Goal: Task Accomplishment & Management: Manage account settings

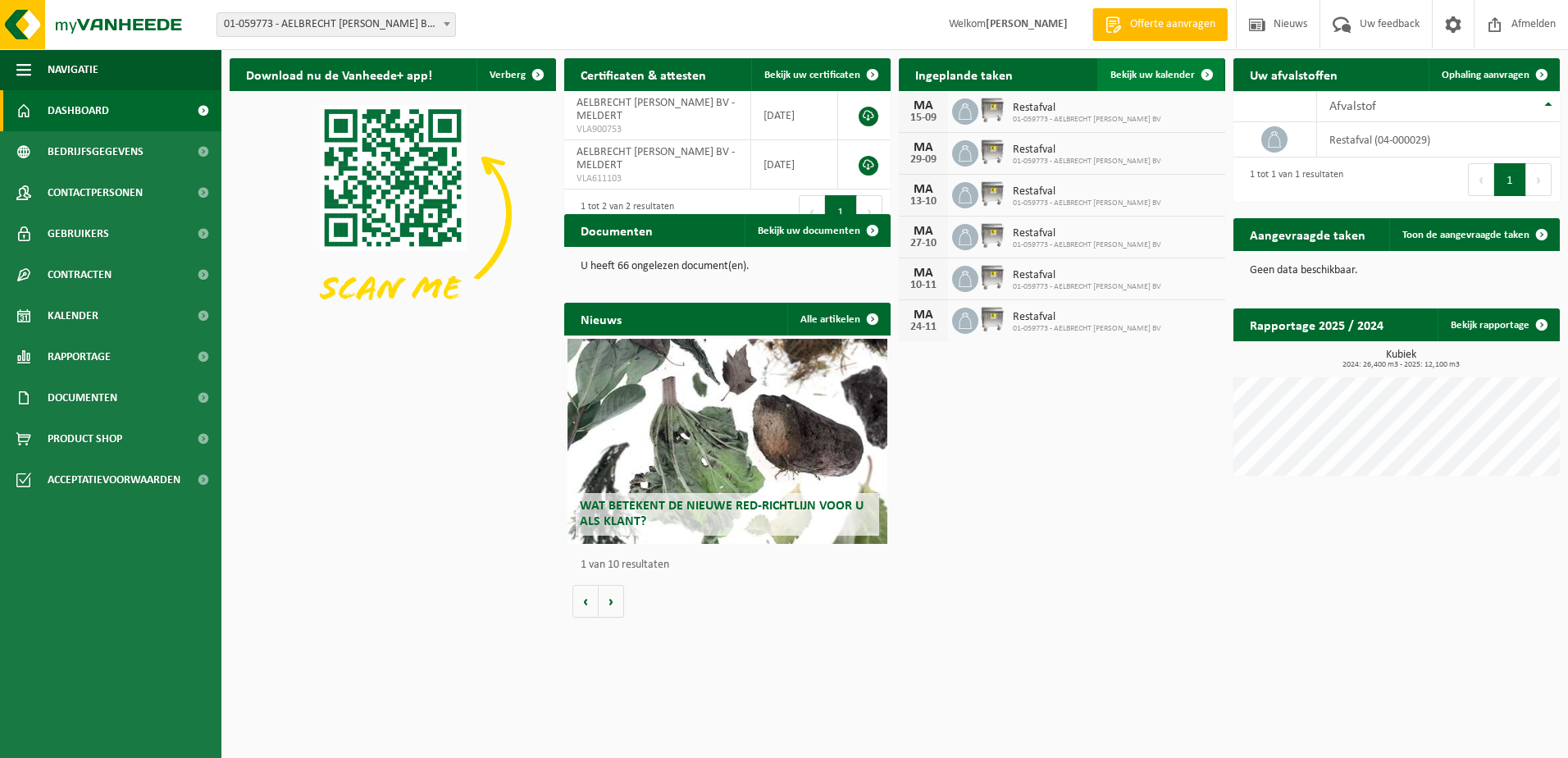
click at [1176, 67] on link "Bekijk uw kalender" at bounding box center [1161, 74] width 126 height 33
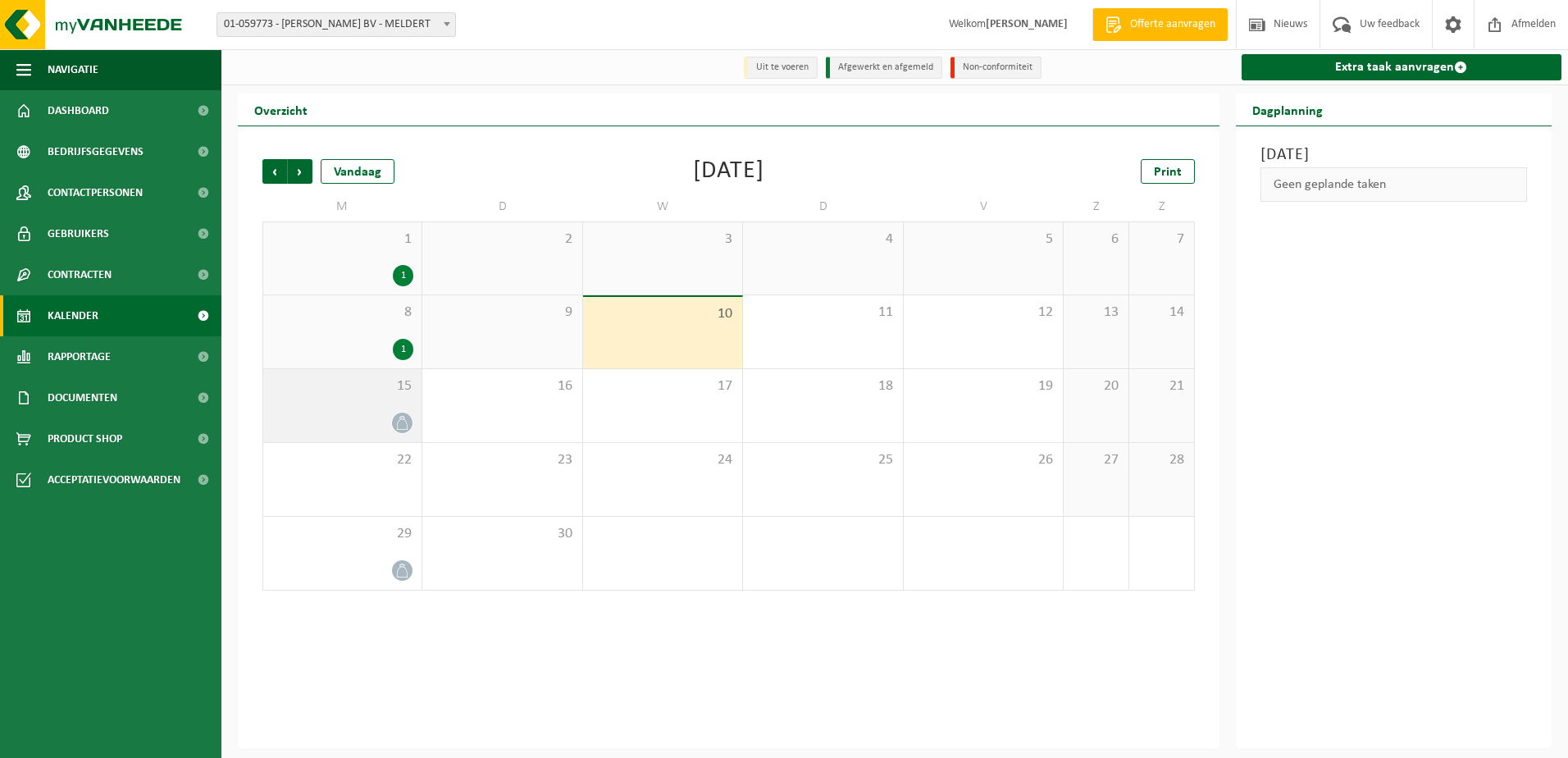
click at [404, 413] on span at bounding box center [403, 423] width 21 height 21
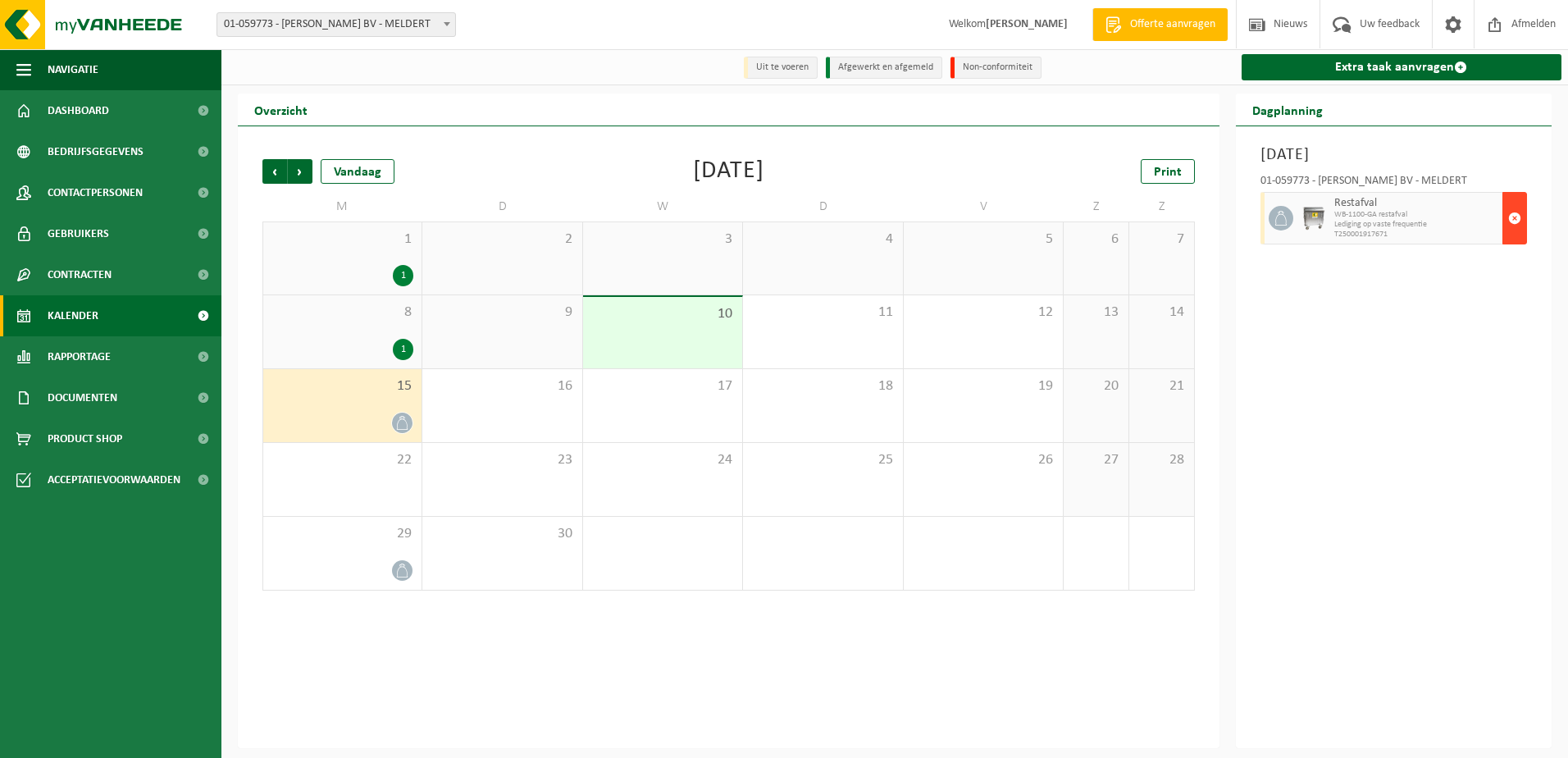
click at [1514, 212] on span "button" at bounding box center [1514, 217] width 13 height 33
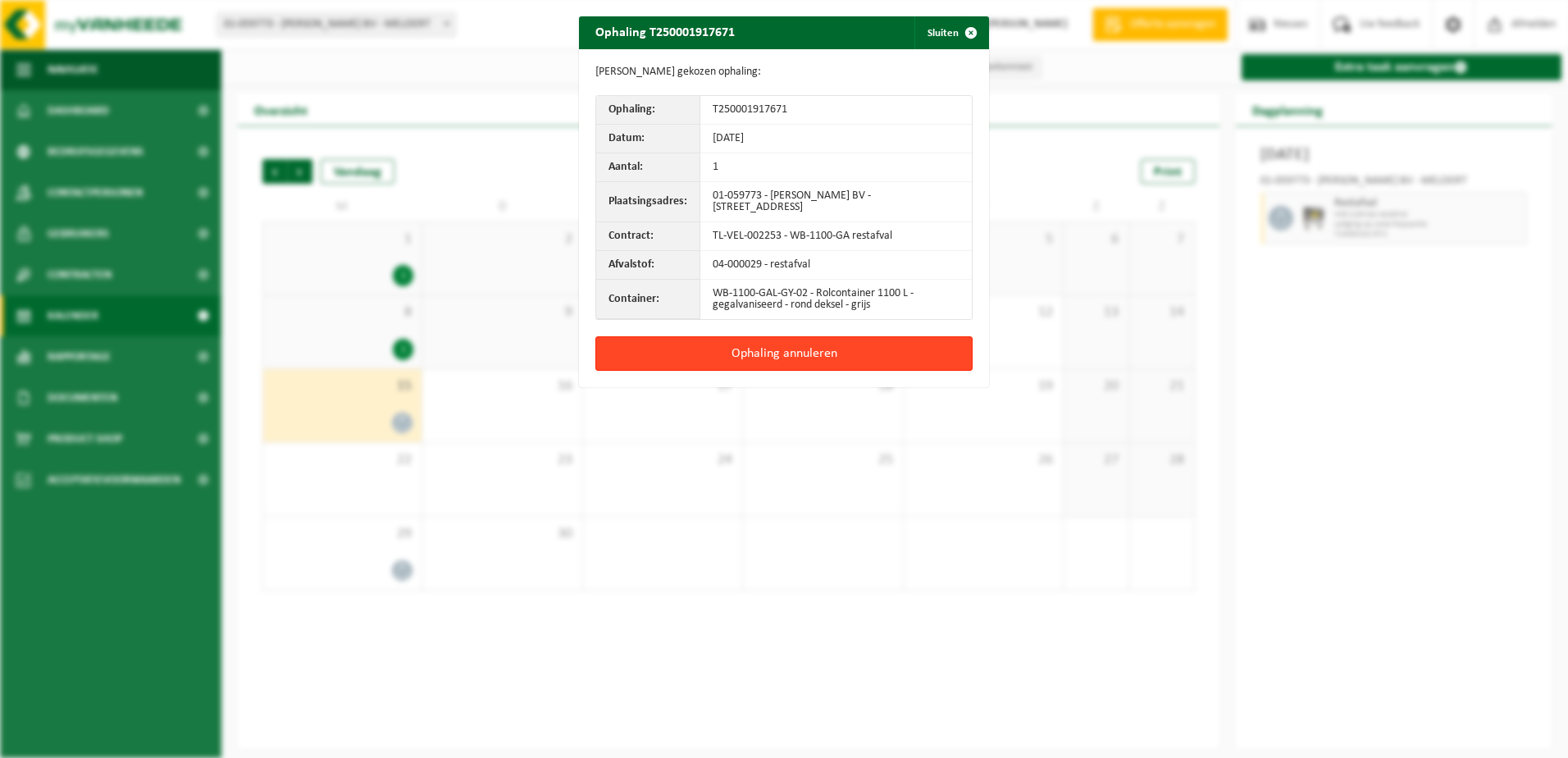
click at [804, 344] on button "Ophaling annuleren" at bounding box center [784, 353] width 377 height 35
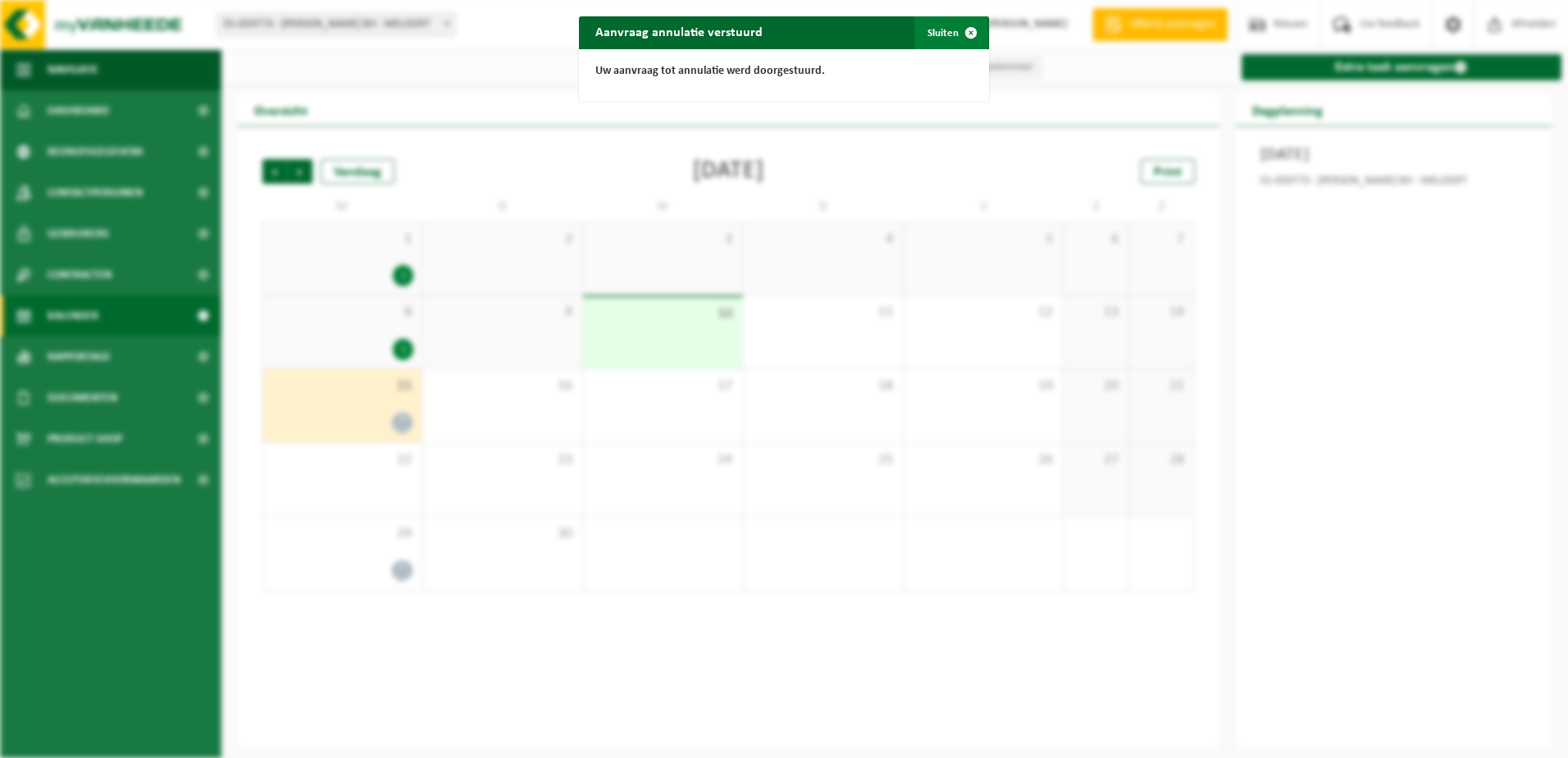
click at [967, 29] on span "button" at bounding box center [971, 32] width 33 height 33
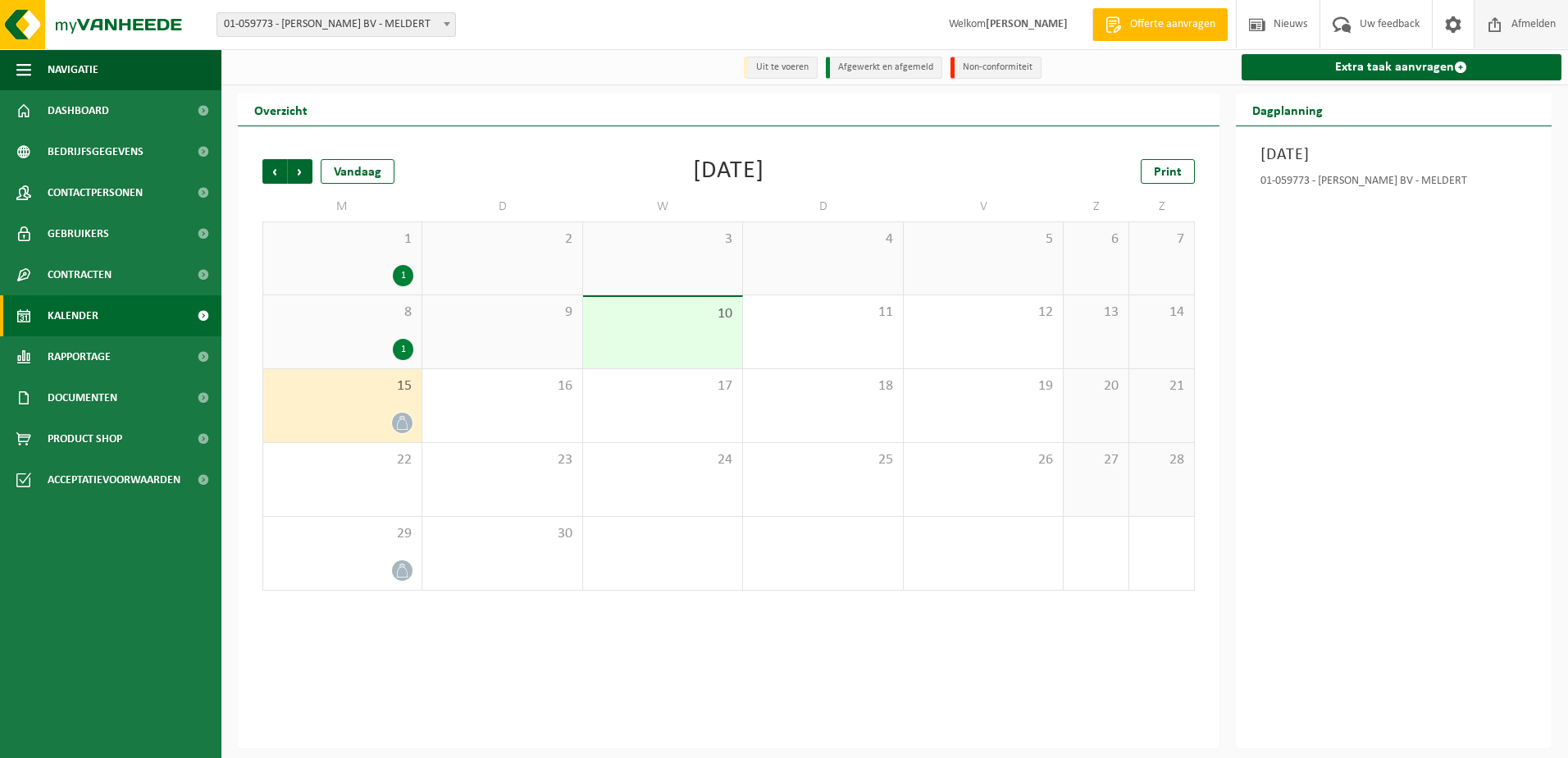
click at [1528, 22] on span "Afmelden" at bounding box center [1534, 24] width 53 height 48
